Goal: Transaction & Acquisition: Purchase product/service

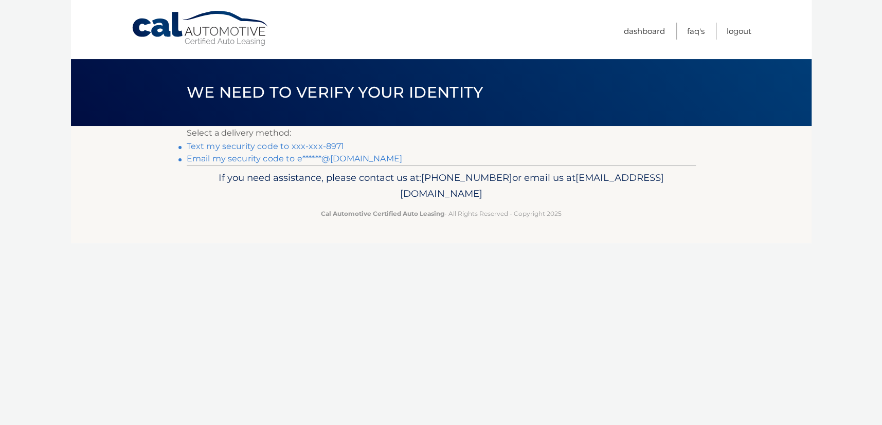
click at [302, 146] on link "Text my security code to xxx-xxx-8971" at bounding box center [266, 146] width 158 height 10
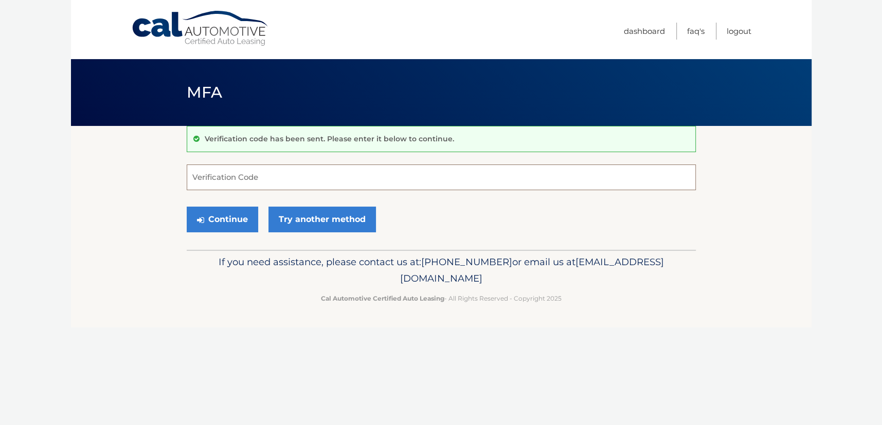
click at [249, 177] on input "Verification Code" at bounding box center [441, 178] width 509 height 26
click at [268, 179] on input "Verification Code" at bounding box center [441, 178] width 509 height 26
type input "818168"
click at [219, 220] on button "Continue" at bounding box center [223, 220] width 72 height 26
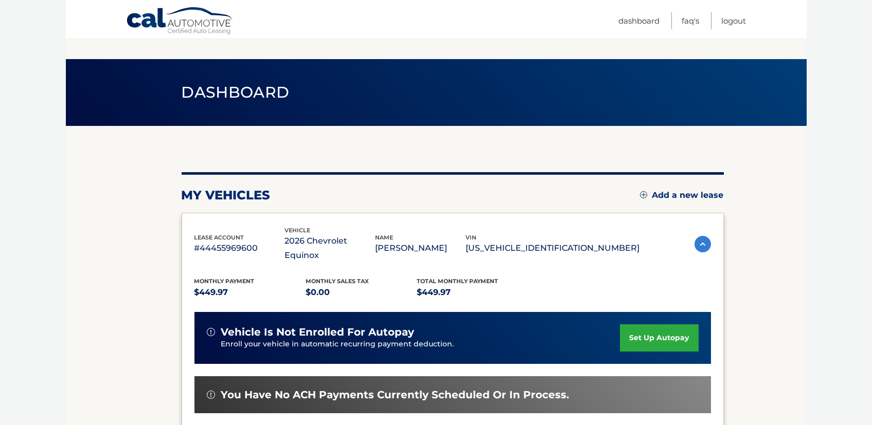
scroll to position [196, 0]
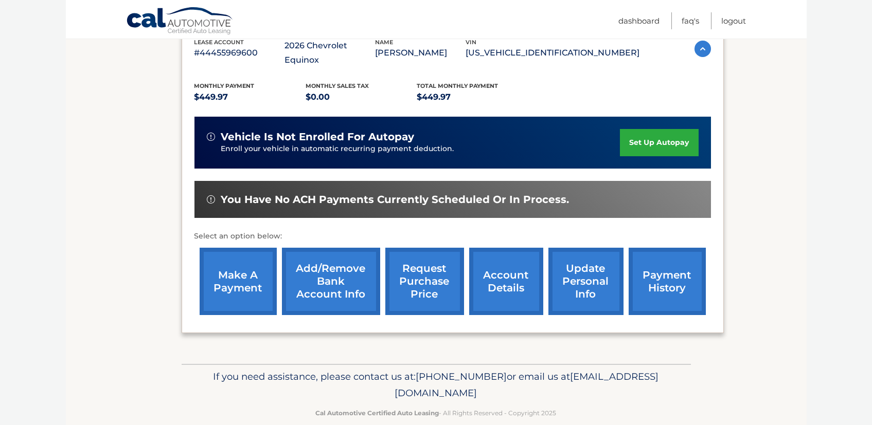
click at [230, 255] on link "make a payment" at bounding box center [238, 281] width 77 height 67
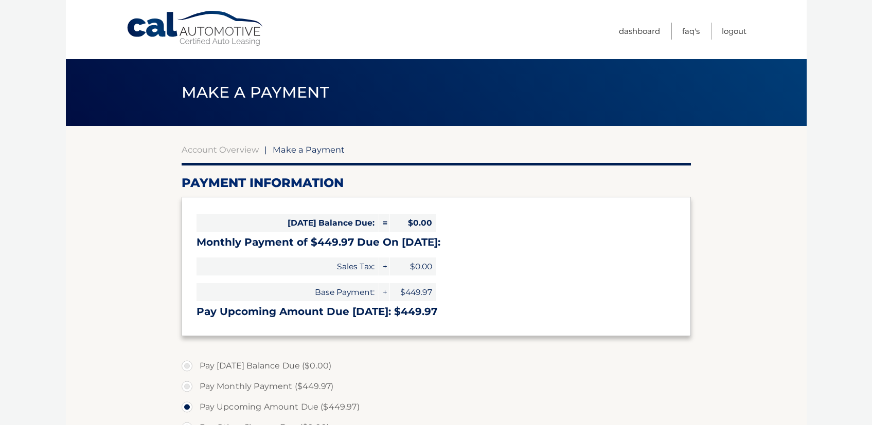
select select "ZTI5ZTY2ODUtNDcxMy00NWFjLWEwMjYtYjk1NmEzNzRhYjJl"
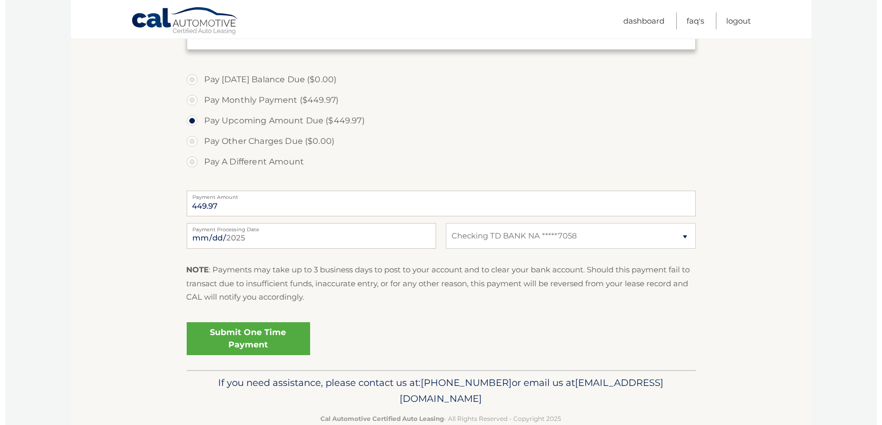
scroll to position [309, 0]
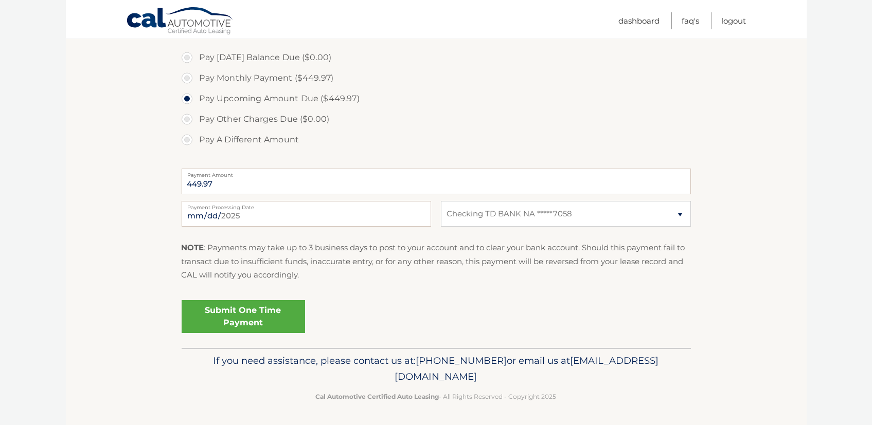
click at [220, 317] on link "Submit One Time Payment" at bounding box center [243, 316] width 123 height 33
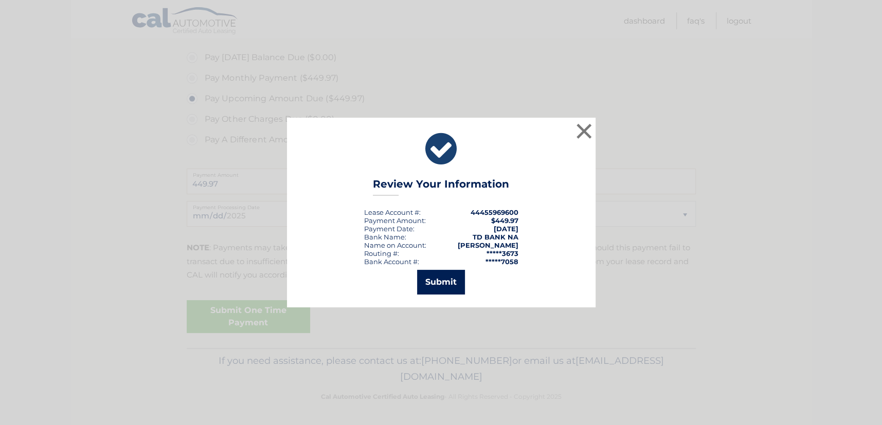
click at [438, 280] on button "Submit" at bounding box center [441, 282] width 48 height 25
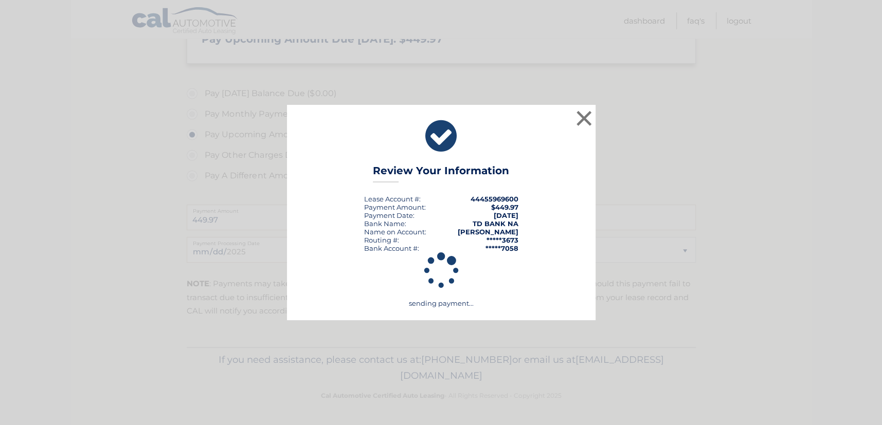
scroll to position [272, 0]
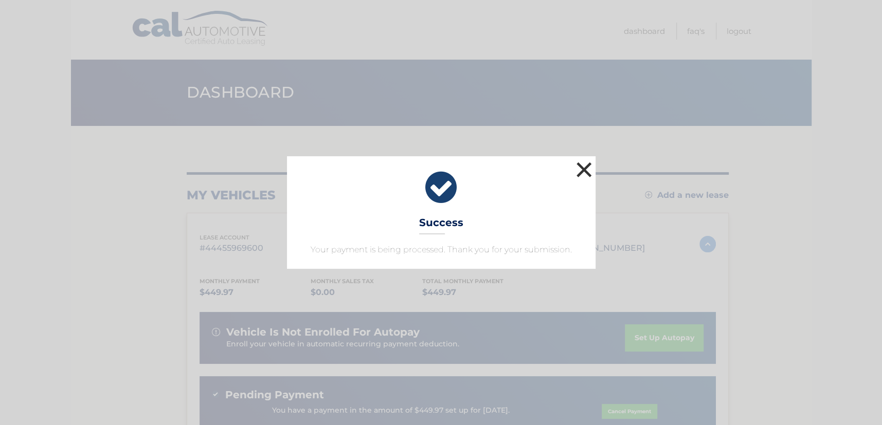
click at [588, 170] on button "×" at bounding box center [584, 169] width 21 height 21
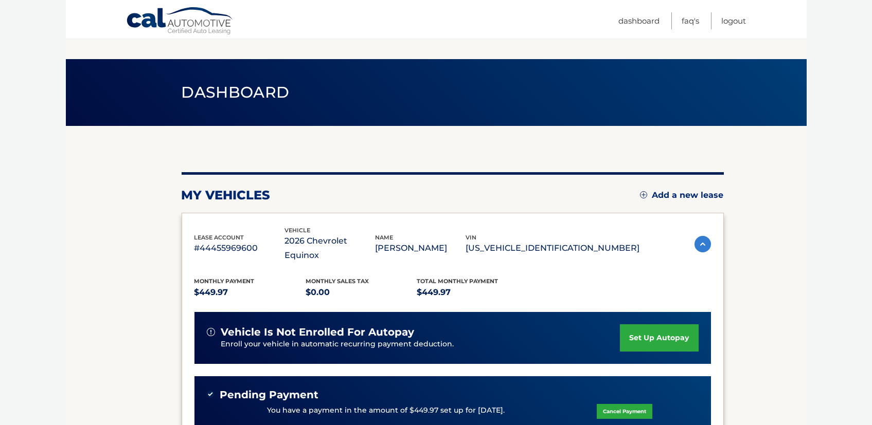
scroll to position [216, 0]
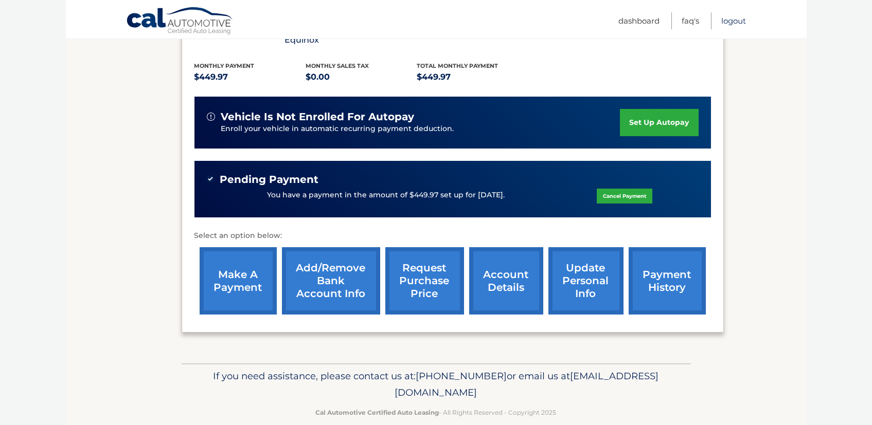
click at [743, 22] on link "Logout" at bounding box center [734, 20] width 25 height 17
